Goal: Find specific page/section: Find specific page/section

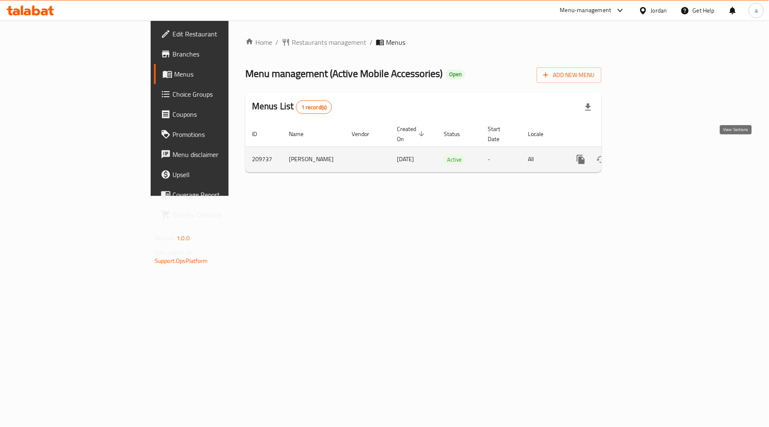
click at [647, 155] on icon "enhanced table" at bounding box center [642, 160] width 10 height 10
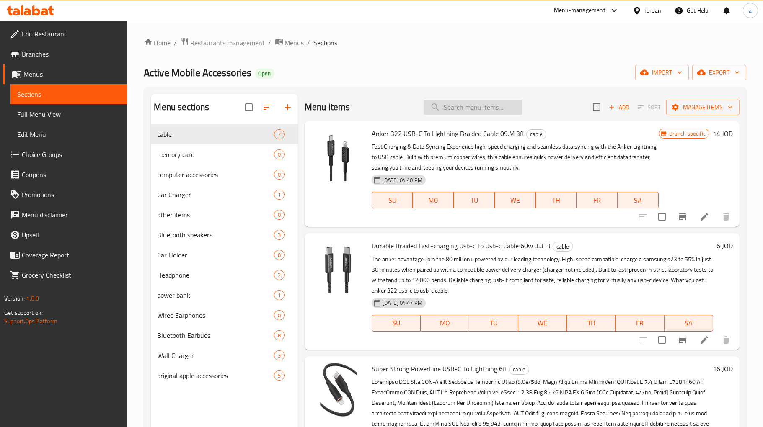
click at [467, 110] on input "search" at bounding box center [472, 107] width 99 height 15
paste input "Soundcore By Anker R50iNC"
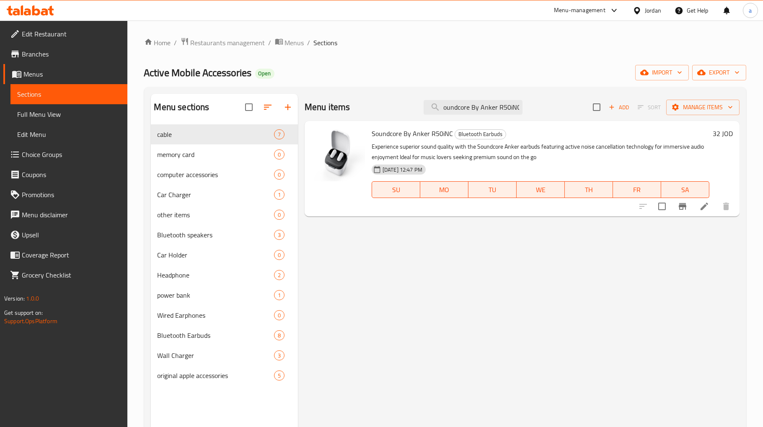
type input "Soundcore By Anker R50iNC"
drag, startPoint x: 712, startPoint y: 133, endPoint x: 721, endPoint y: 136, distance: 9.1
click at [721, 136] on div "32 JOD" at bounding box center [720, 134] width 23 height 12
click at [708, 140] on div "Soundcore By Anker R50iNC Bluetooth Earbuds Experience superior sound quality w…" at bounding box center [540, 168] width 344 height 89
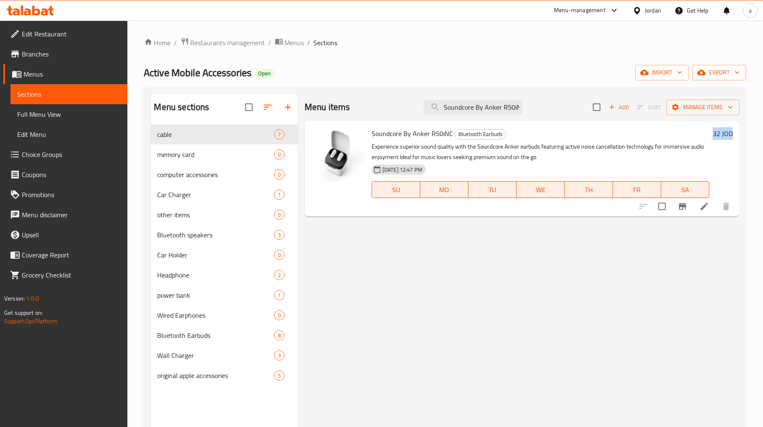
drag, startPoint x: 711, startPoint y: 131, endPoint x: 735, endPoint y: 134, distance: 24.1
click at [735, 134] on div "Soundcore By Anker R50iNC Bluetooth Earbuds Experience superior sound quality w…" at bounding box center [552, 168] width 368 height 89
copy h6 "32 JOD"
click at [189, 35] on div "Home / Restaurants management / Menus / Sections Active Mobile Accessories Open…" at bounding box center [444, 283] width 635 height 524
click at [193, 36] on div "Home / Restaurants management / Menus / Sections Active Mobile Accessories Open…" at bounding box center [444, 283] width 635 height 524
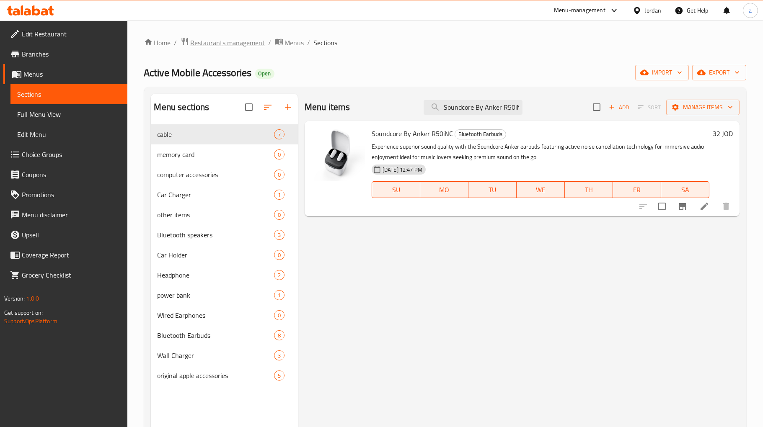
click at [193, 38] on span "Restaurants management" at bounding box center [228, 43] width 75 height 10
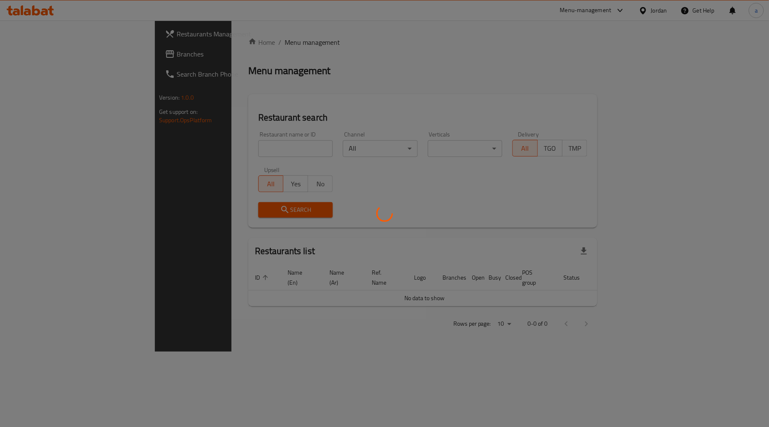
click at [84, 52] on div at bounding box center [384, 213] width 769 height 427
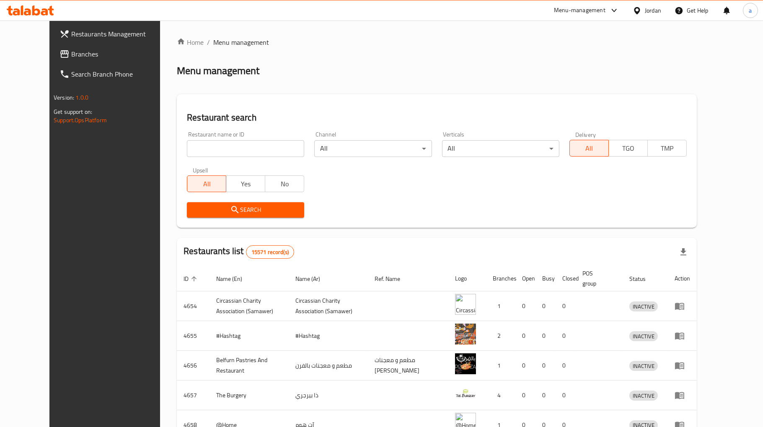
click at [84, 52] on span "Branches" at bounding box center [120, 54] width 99 height 10
